Goal: Task Accomplishment & Management: Complete application form

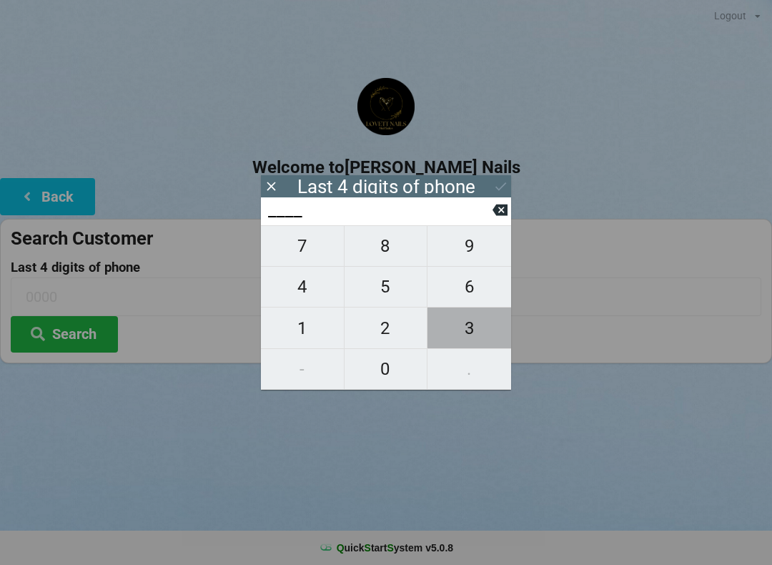
click at [481, 325] on span "3" at bounding box center [470, 328] width 84 height 30
type input "3___"
click at [396, 367] on span "0" at bounding box center [386, 369] width 83 height 30
type input "30__"
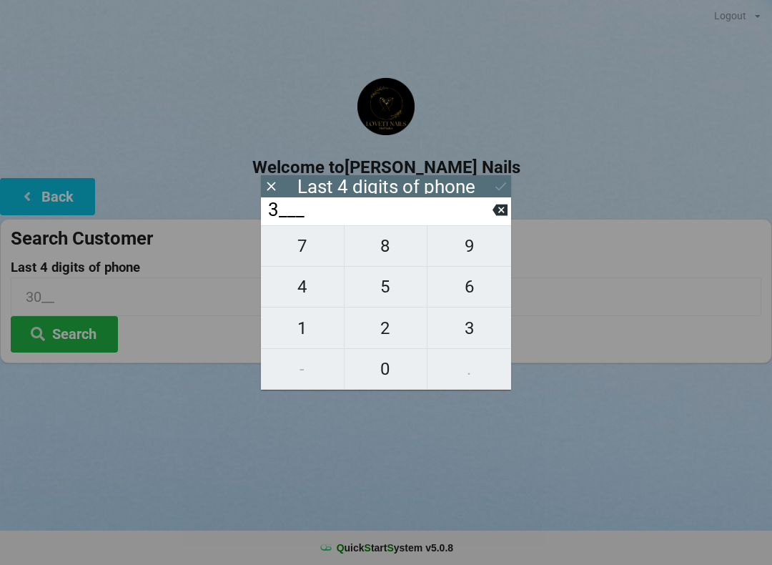
type input "30__"
click at [486, 332] on span "3" at bounding box center [470, 328] width 84 height 30
type input "303_"
click at [483, 247] on span "9" at bounding box center [470, 246] width 84 height 30
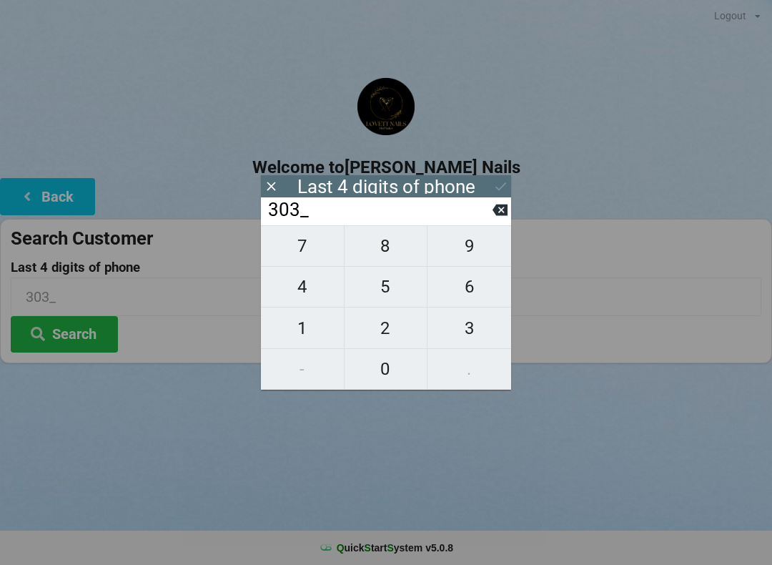
type input "3039"
click at [508, 185] on icon at bounding box center [500, 186] width 15 height 15
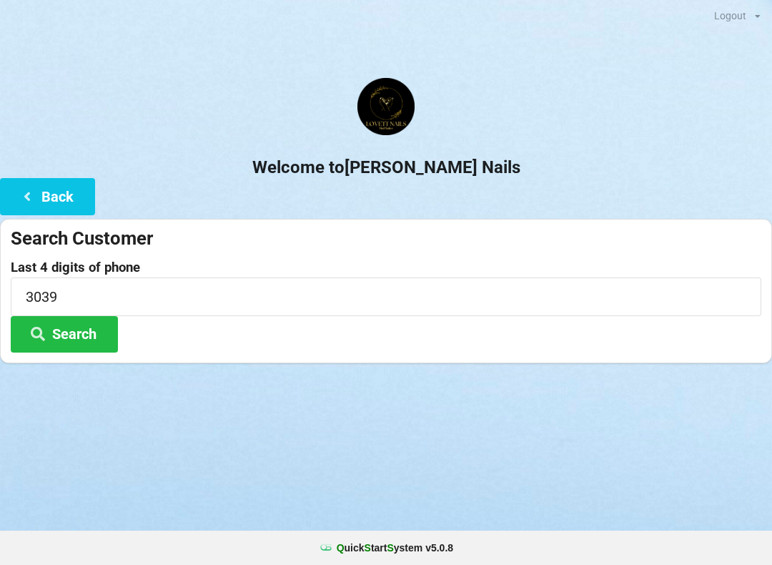
click at [96, 333] on button "Search" at bounding box center [64, 334] width 107 height 36
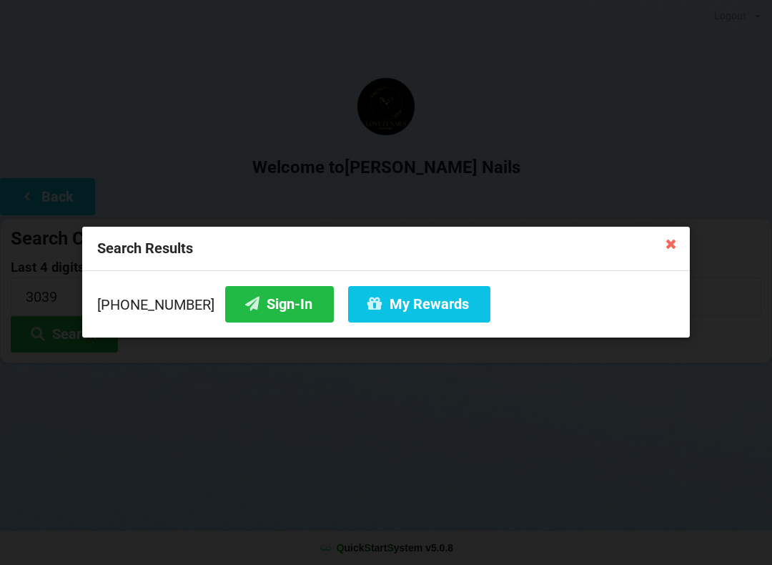
click at [275, 305] on button "Sign-In" at bounding box center [279, 304] width 109 height 36
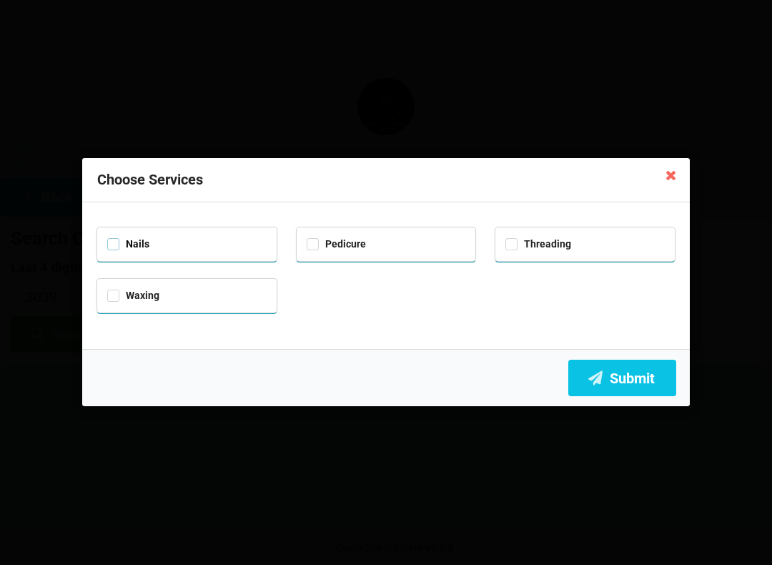
click at [127, 240] on label "Nails" at bounding box center [128, 244] width 42 height 12
checkbox input "true"
click at [663, 386] on button "Submit" at bounding box center [622, 378] width 108 height 36
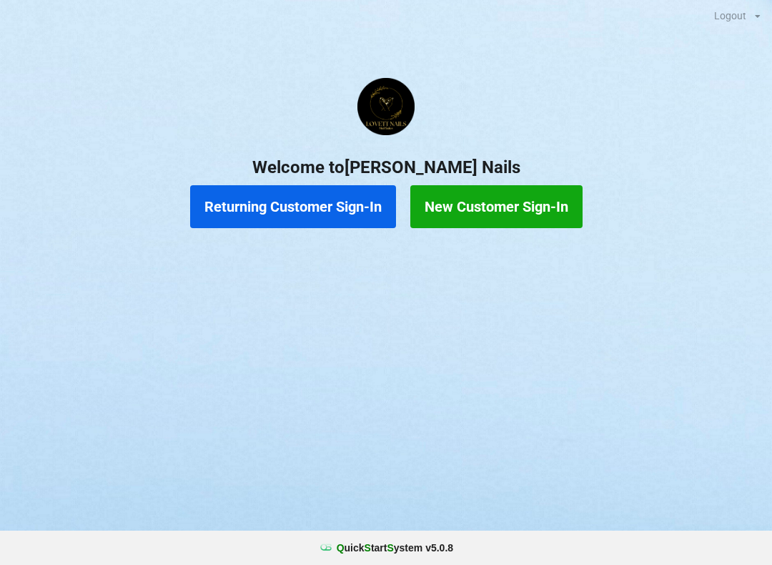
click at [340, 207] on button "Returning Customer Sign-In" at bounding box center [293, 206] width 206 height 43
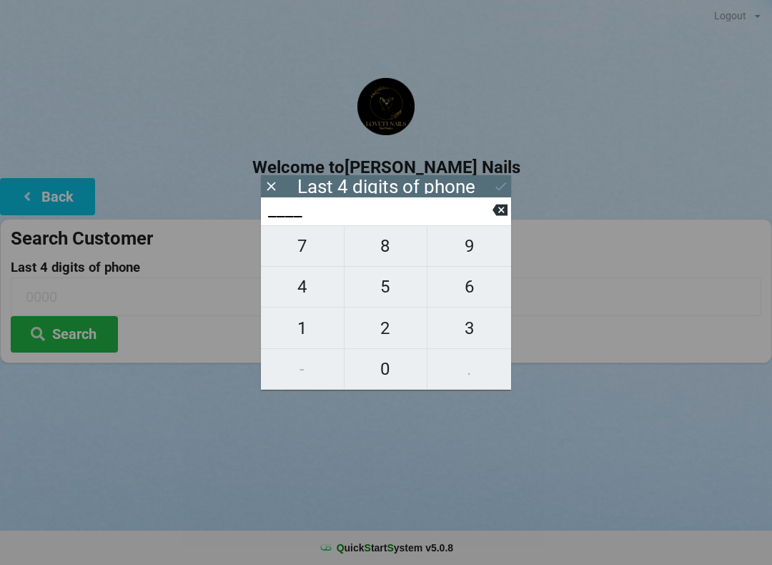
click at [488, 331] on span "3" at bounding box center [470, 328] width 84 height 30
type input "3___"
click at [394, 372] on span "0" at bounding box center [386, 369] width 83 height 30
type input "30__"
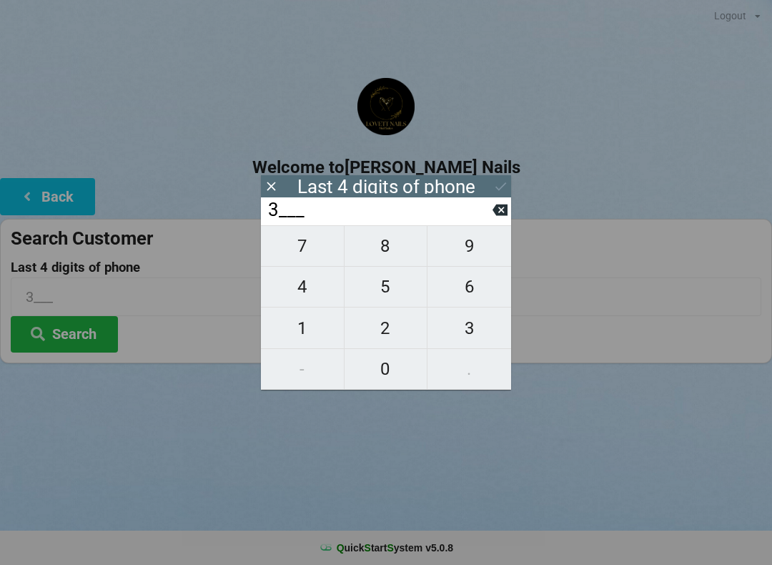
type input "30__"
click at [486, 337] on span "3" at bounding box center [470, 328] width 84 height 30
type input "303_"
click at [480, 256] on span "9" at bounding box center [470, 246] width 84 height 30
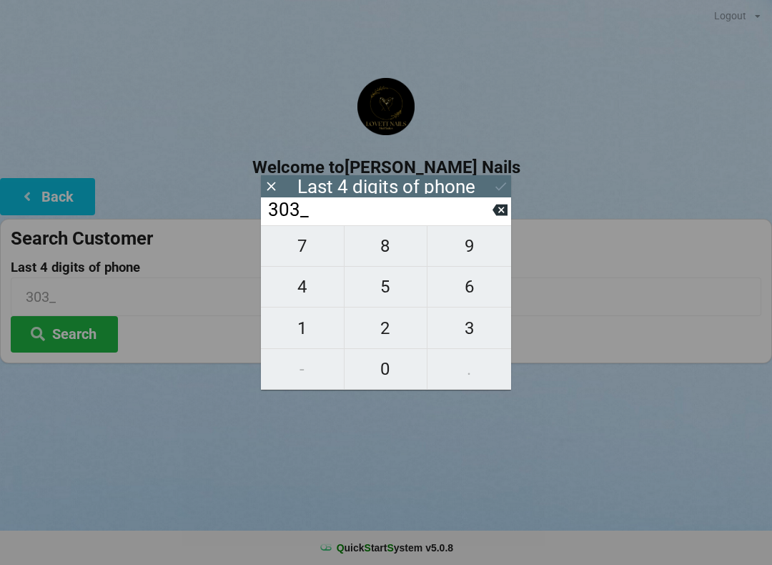
type input "3039"
click at [508, 184] on icon at bounding box center [500, 186] width 15 height 15
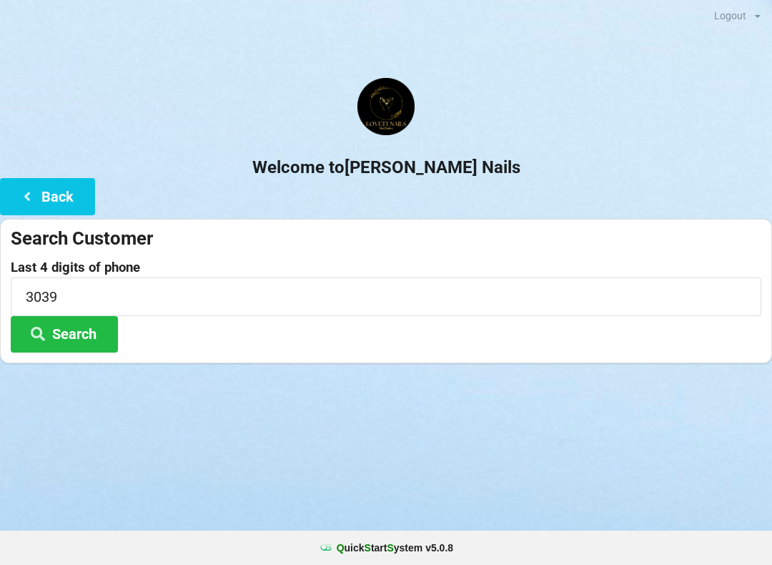
click at [74, 344] on button "Search" at bounding box center [64, 334] width 107 height 36
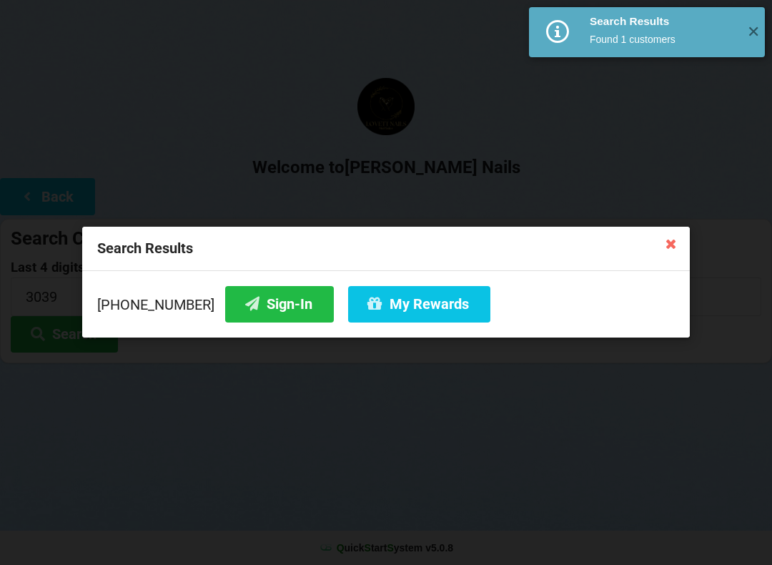
click at [407, 320] on button "My Rewards" at bounding box center [419, 304] width 142 height 36
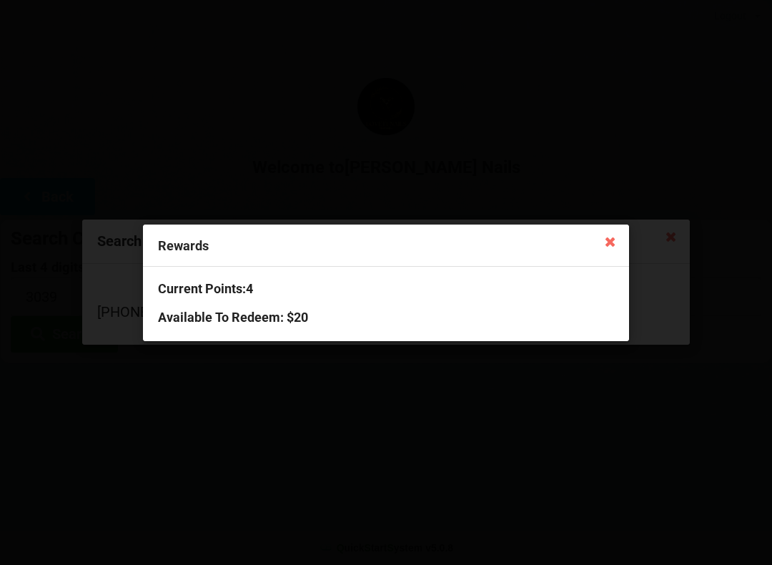
click at [604, 246] on icon at bounding box center [610, 241] width 23 height 23
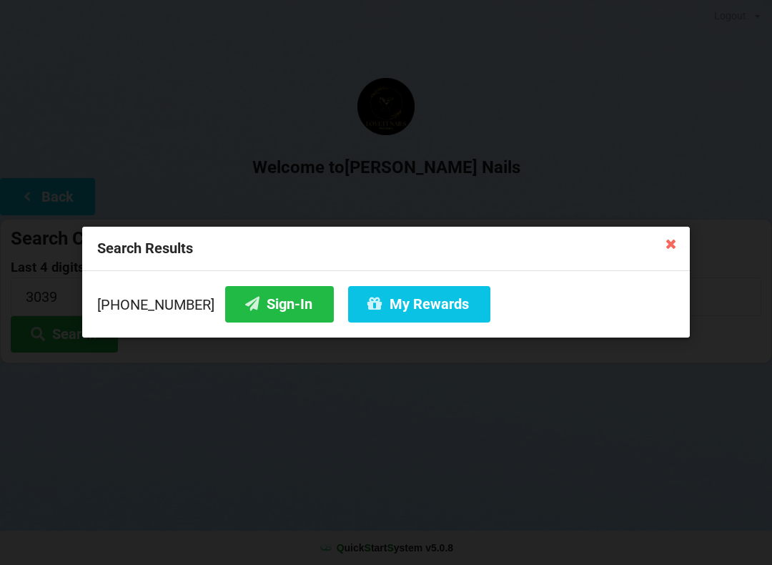
click at [651, 245] on div "Search Results" at bounding box center [386, 249] width 608 height 44
click at [666, 244] on icon at bounding box center [671, 243] width 23 height 23
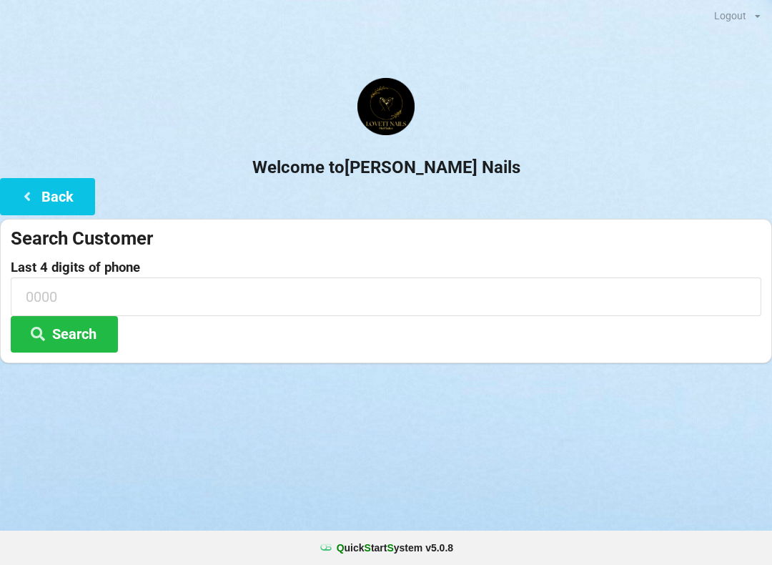
click at [670, 247] on div "Search Customer" at bounding box center [386, 239] width 751 height 24
